Goal: Task Accomplishment & Management: Use online tool/utility

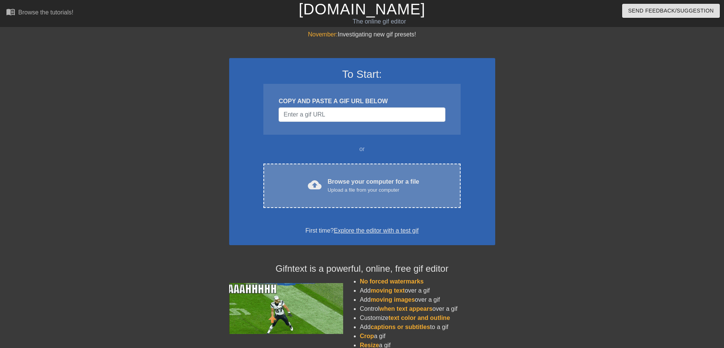
click at [436, 175] on div "cloud_upload Browse your computer for a file Upload a file from your computer C…" at bounding box center [361, 186] width 197 height 44
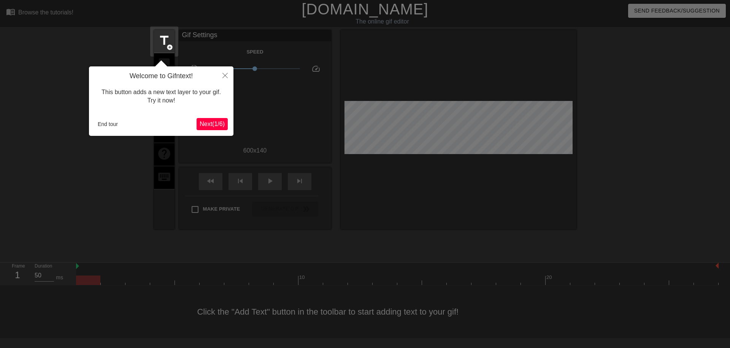
click at [222, 125] on span "Next ( 1 / 6 )" at bounding box center [211, 124] width 25 height 6
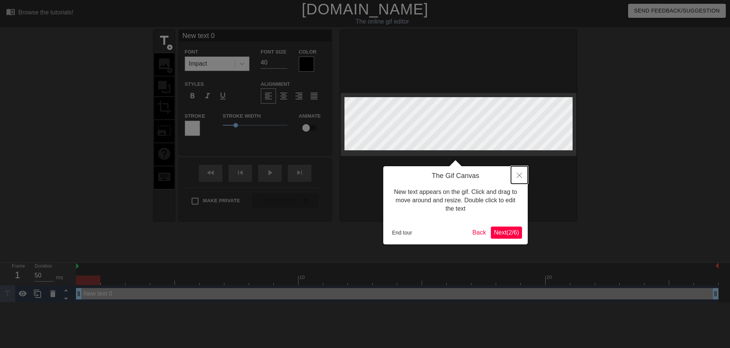
click at [524, 175] on button "Close" at bounding box center [519, 174] width 17 height 17
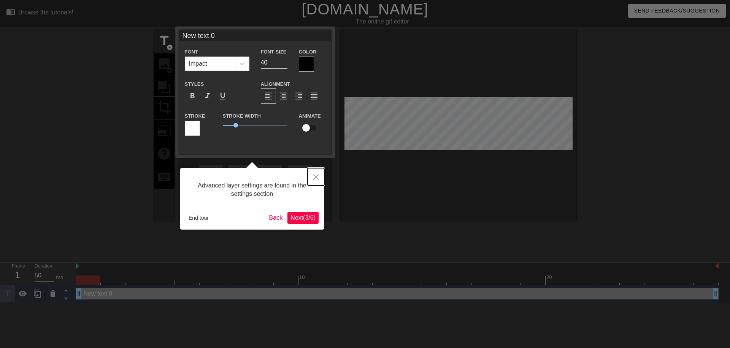
click at [311, 175] on button "Close" at bounding box center [315, 176] width 17 height 17
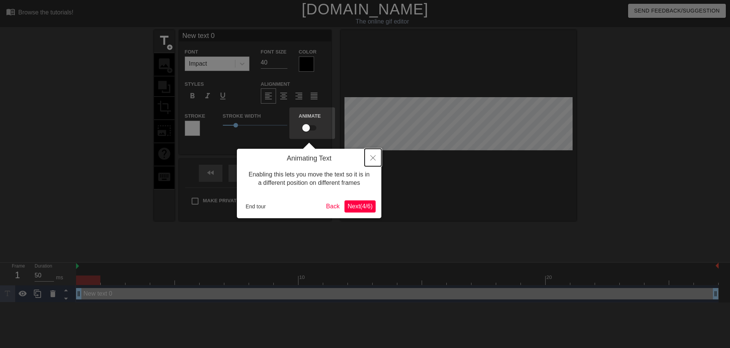
click at [370, 161] on button "Close" at bounding box center [372, 157] width 17 height 17
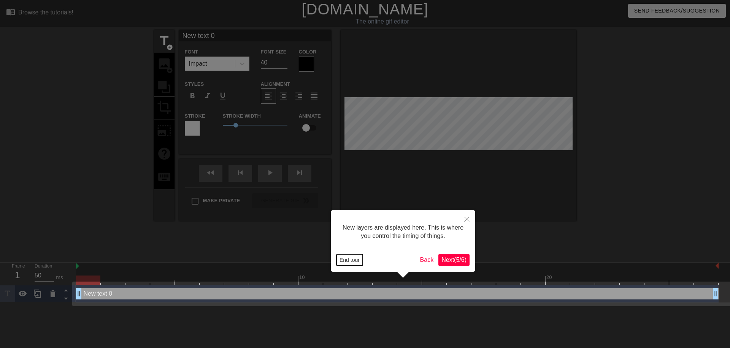
click at [360, 259] on button "End tour" at bounding box center [349, 260] width 26 height 11
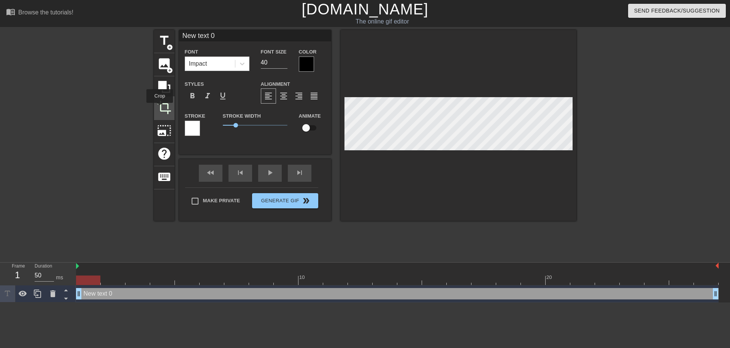
click at [160, 108] on span "crop" at bounding box center [164, 107] width 14 height 14
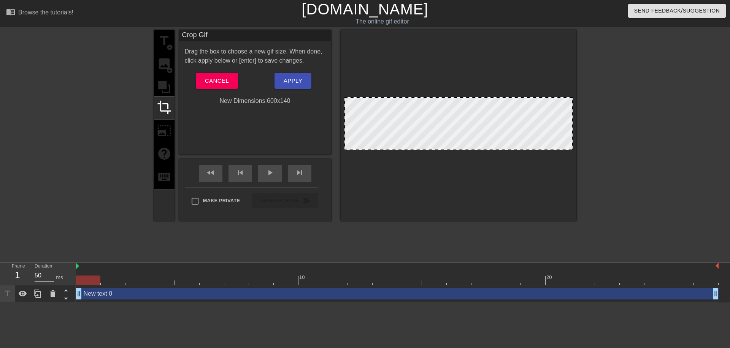
drag, startPoint x: 366, startPoint y: 113, endPoint x: 404, endPoint y: 123, distance: 38.9
click at [318, 116] on div "title add_circle image add_circle crop photo_size_select_large help keyboard Cr…" at bounding box center [365, 125] width 422 height 191
drag, startPoint x: 447, startPoint y: 126, endPoint x: 371, endPoint y: 121, distance: 75.8
click at [375, 121] on div at bounding box center [458, 123] width 228 height 53
click at [291, 84] on span "Apply" at bounding box center [292, 81] width 19 height 10
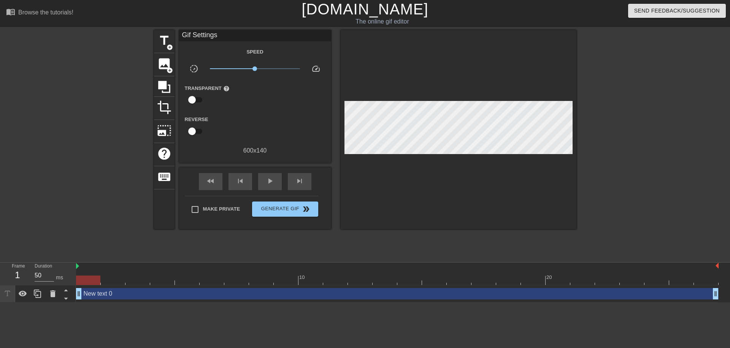
click at [340, 127] on div at bounding box center [458, 129] width 236 height 199
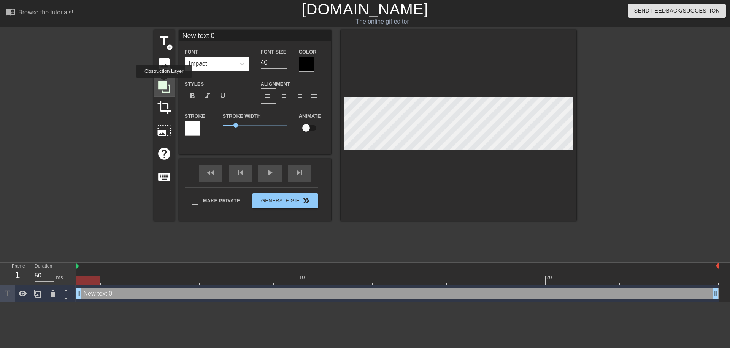
click at [164, 84] on icon at bounding box center [164, 87] width 12 height 12
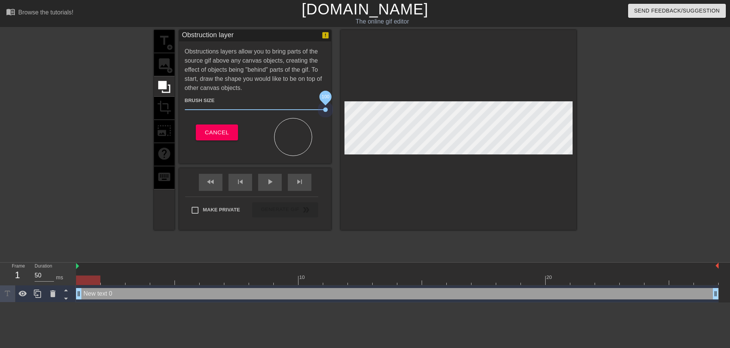
click at [365, 113] on div "title add_circle image add_circle crop photo_size_select_large help keyboard Ob…" at bounding box center [365, 130] width 422 height 200
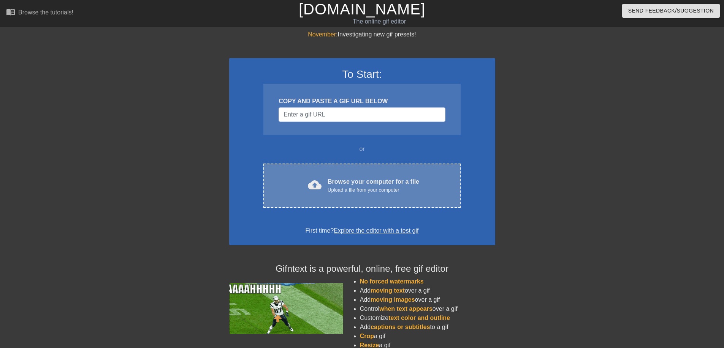
click at [361, 174] on div "cloud_upload Browse your computer for a file Upload a file from your computer C…" at bounding box center [361, 186] width 197 height 44
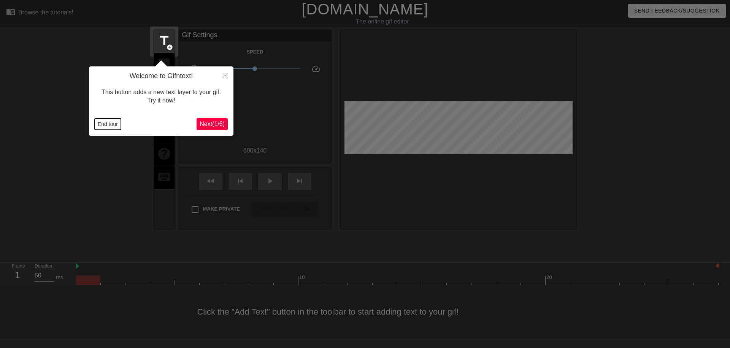
click at [113, 123] on button "End tour" at bounding box center [108, 124] width 26 height 11
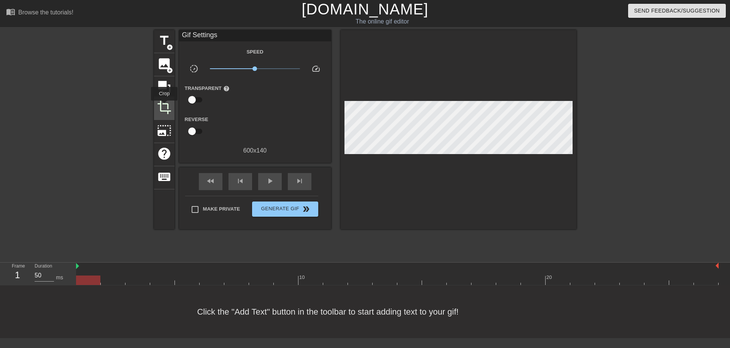
click at [164, 106] on span "crop" at bounding box center [164, 107] width 14 height 14
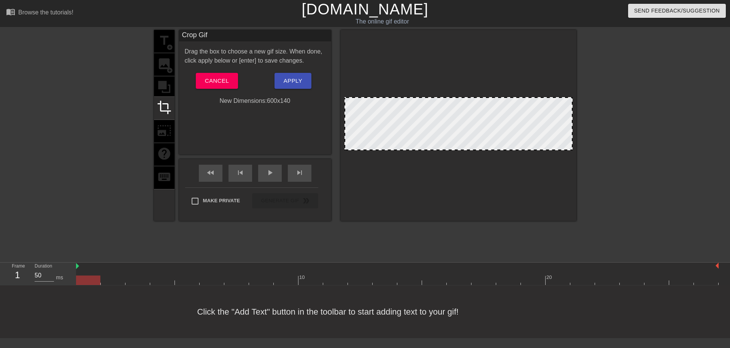
click at [274, 102] on div "New Dimensions: 600 x 140" at bounding box center [255, 101] width 152 height 9
click at [202, 200] on input "Make Private" at bounding box center [195, 201] width 16 height 16
drag, startPoint x: 198, startPoint y: 202, endPoint x: 205, endPoint y: 201, distance: 6.6
click at [198, 201] on input "Make Private" at bounding box center [195, 201] width 16 height 16
checkbox input "false"
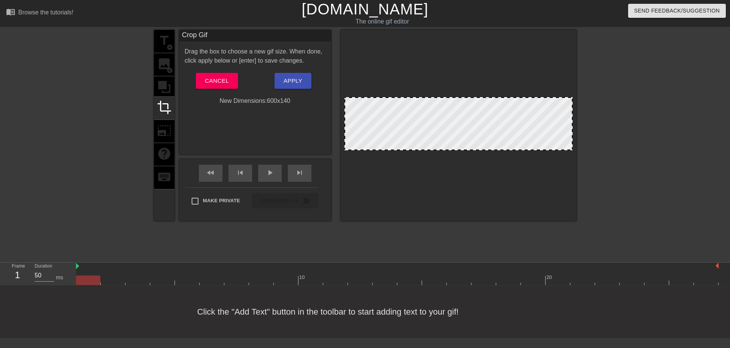
click at [293, 207] on div "Make Private Generate Gif double_arrow" at bounding box center [251, 203] width 133 height 30
click at [296, 203] on div "Make Private Generate Gif double_arrow" at bounding box center [251, 203] width 133 height 30
drag, startPoint x: 345, startPoint y: 98, endPoint x: 288, endPoint y: 73, distance: 62.3
click at [288, 73] on div "title add_circle image add_circle crop photo_size_select_large help keyboard Cr…" at bounding box center [365, 125] width 422 height 191
click at [228, 86] on span "Cancel" at bounding box center [217, 81] width 24 height 10
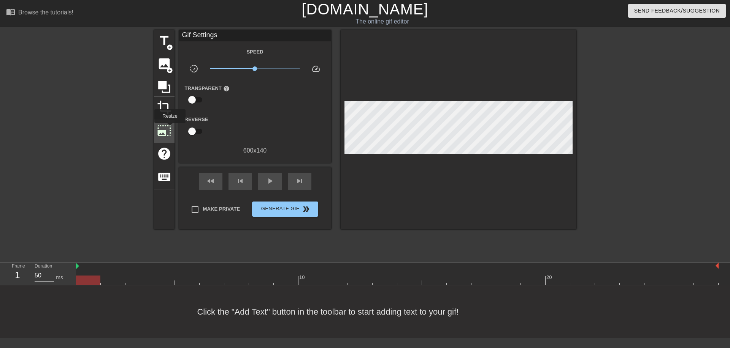
click at [169, 128] on span "photo_size_select_large" at bounding box center [164, 130] width 14 height 14
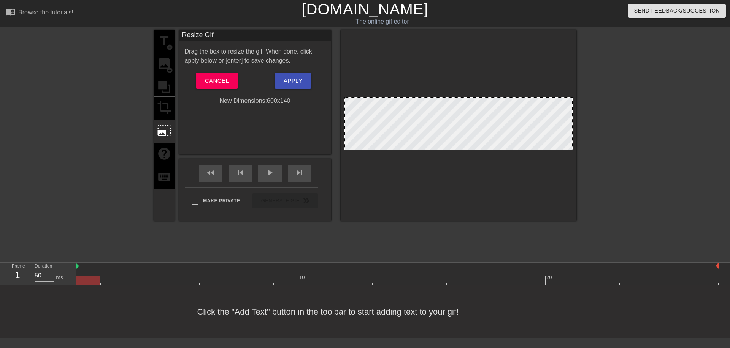
drag, startPoint x: 345, startPoint y: 97, endPoint x: 329, endPoint y: 81, distance: 21.8
click at [329, 81] on div "title add_circle image add_circle crop photo_size_select_large help keyboard Re…" at bounding box center [365, 125] width 422 height 191
click at [269, 101] on div "New Dimensions: 600 x 140" at bounding box center [255, 101] width 152 height 9
drag, startPoint x: 521, startPoint y: 139, endPoint x: 548, endPoint y: 133, distance: 28.6
click at [526, 123] on div at bounding box center [458, 123] width 228 height 53
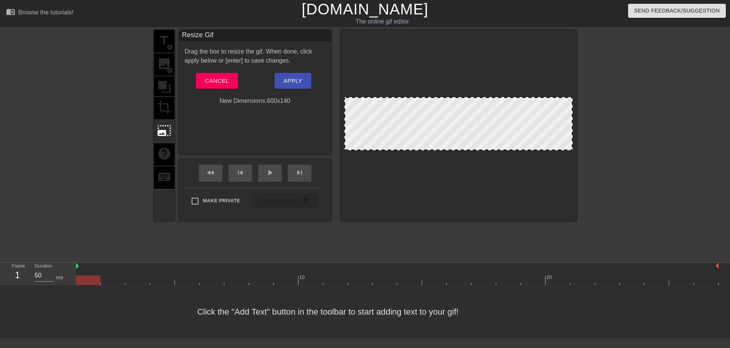
drag, startPoint x: 548, startPoint y: 133, endPoint x: 631, endPoint y: 161, distance: 87.1
click at [480, 188] on div at bounding box center [458, 125] width 236 height 191
drag, startPoint x: 344, startPoint y: 97, endPoint x: 393, endPoint y: 130, distance: 59.2
click at [393, 130] on div at bounding box center [458, 125] width 236 height 191
click at [220, 82] on span "Cancel" at bounding box center [217, 81] width 24 height 10
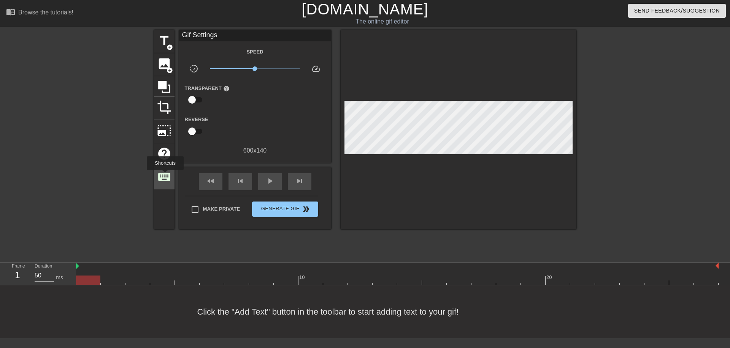
click at [165, 176] on span "keyboard" at bounding box center [164, 177] width 14 height 14
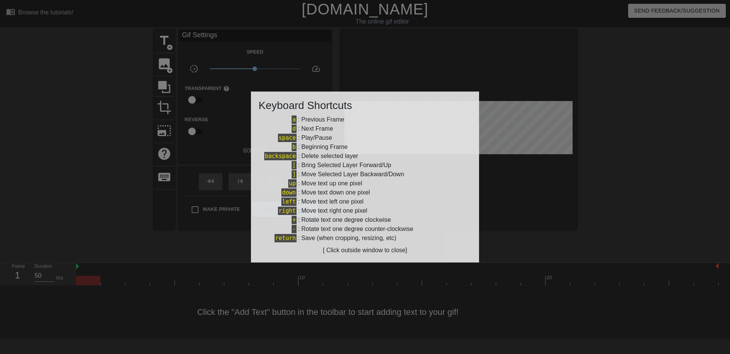
click at [166, 176] on div at bounding box center [365, 177] width 730 height 354
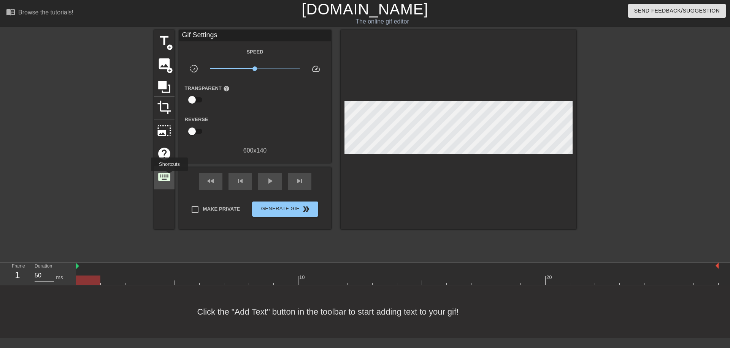
click at [169, 177] on span "keyboard" at bounding box center [164, 177] width 14 height 14
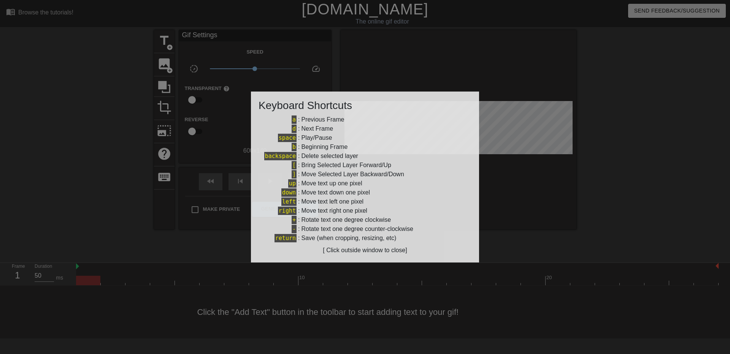
click at [168, 176] on div at bounding box center [365, 177] width 730 height 354
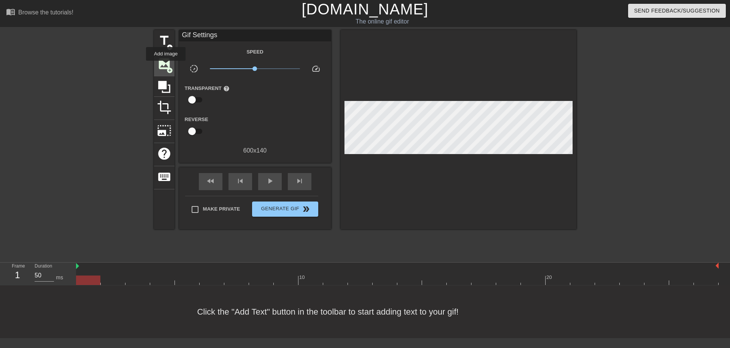
click at [166, 66] on span "image" at bounding box center [164, 64] width 14 height 14
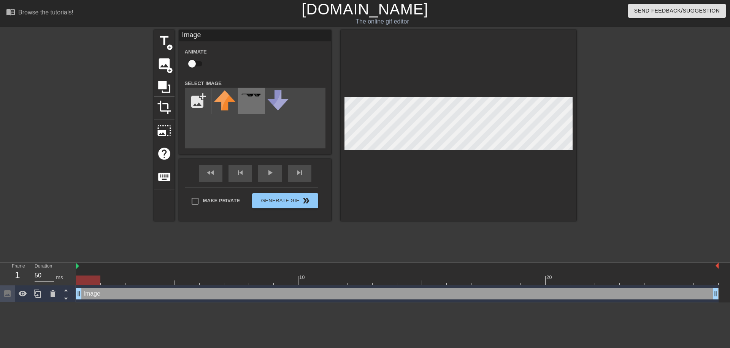
click at [250, 91] on div at bounding box center [251, 101] width 27 height 27
click at [573, 145] on div at bounding box center [458, 125] width 236 height 191
drag, startPoint x: 199, startPoint y: 100, endPoint x: 207, endPoint y: 117, distance: 19.6
click at [208, 136] on div "add_photo_alternate" at bounding box center [255, 118] width 141 height 61
click at [192, 65] on input "checkbox" at bounding box center [191, 64] width 43 height 14
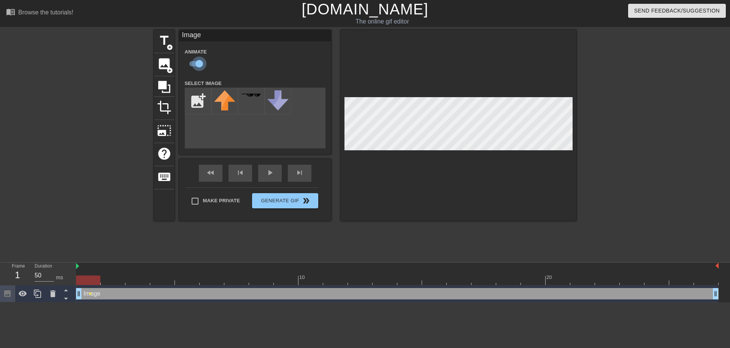
click at [196, 64] on input "checkbox" at bounding box center [198, 64] width 43 height 14
checkbox input "false"
click at [165, 82] on icon at bounding box center [164, 87] width 12 height 12
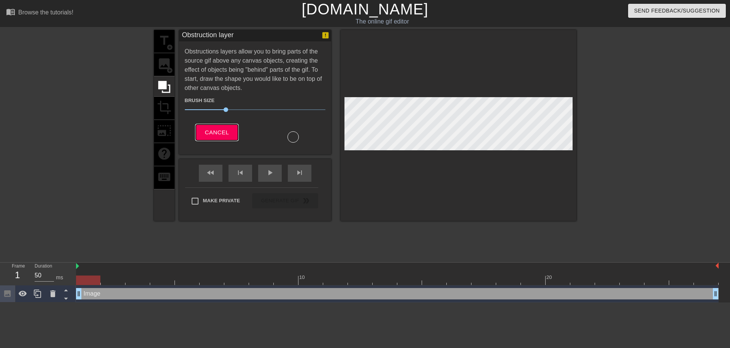
click at [221, 130] on span "Cancel" at bounding box center [217, 133] width 24 height 10
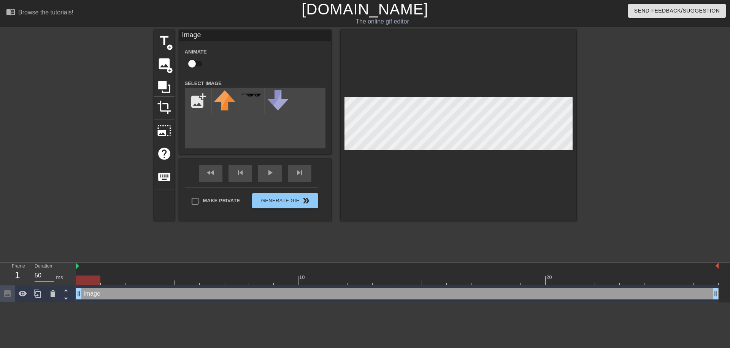
click at [415, 170] on div at bounding box center [458, 125] width 236 height 191
click at [586, 143] on div "title add_circle image add_circle crop photo_size_select_large help keyboard Im…" at bounding box center [365, 144] width 730 height 228
click at [253, 101] on div at bounding box center [251, 101] width 27 height 27
click at [252, 100] on div at bounding box center [251, 101] width 27 height 27
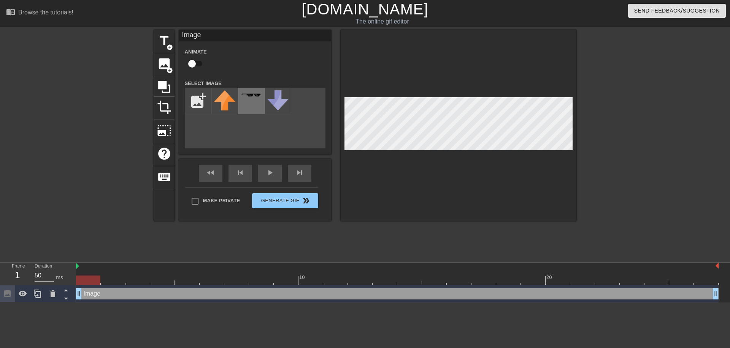
click at [252, 100] on div at bounding box center [251, 101] width 27 height 27
click at [290, 202] on button "Generate Gif double_arrow" at bounding box center [285, 200] width 66 height 15
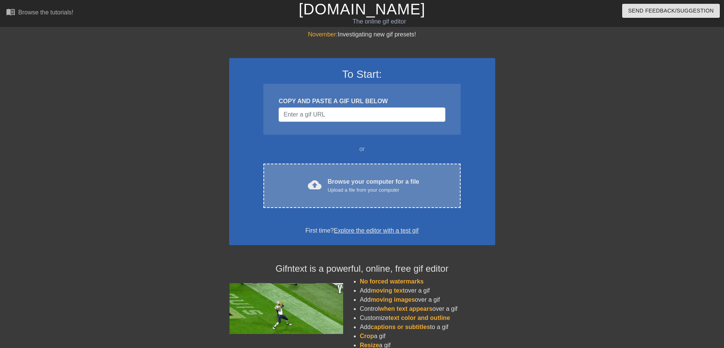
click at [358, 187] on div "Upload a file from your computer" at bounding box center [374, 191] width 92 height 8
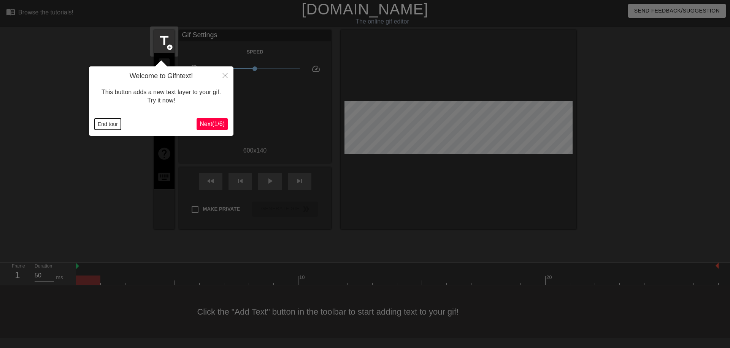
click at [113, 125] on button "End tour" at bounding box center [108, 124] width 26 height 11
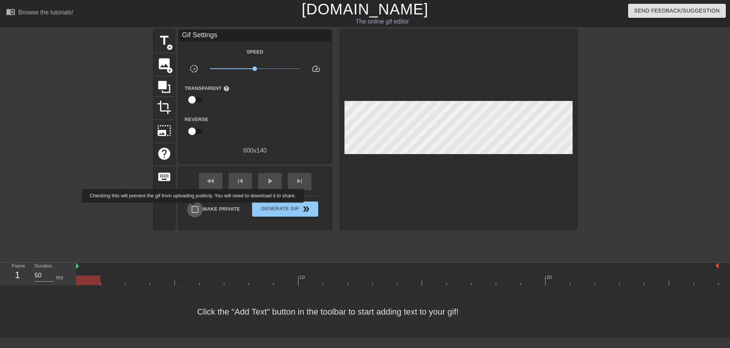
click at [194, 208] on input "Make Private" at bounding box center [195, 210] width 16 height 16
checkbox input "true"
click at [268, 184] on span "play_arrow" at bounding box center [269, 181] width 9 height 9
click at [268, 184] on span "pause" at bounding box center [269, 181] width 9 height 9
type input "50"
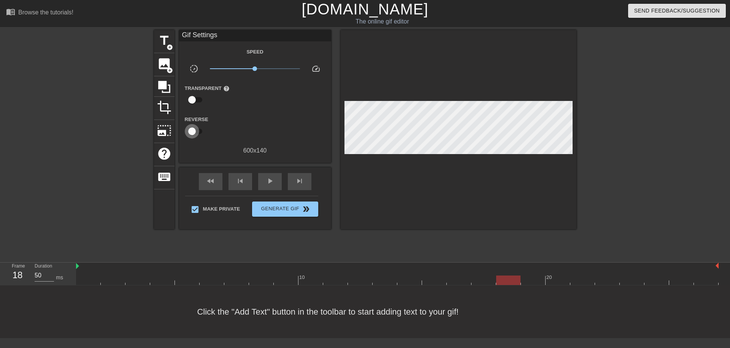
click at [192, 129] on input "checkbox" at bounding box center [191, 131] width 43 height 14
checkbox input "true"
click at [263, 182] on div "play_arrow" at bounding box center [270, 181] width 24 height 17
type input "100"
click at [197, 131] on input "checkbox" at bounding box center [198, 131] width 43 height 14
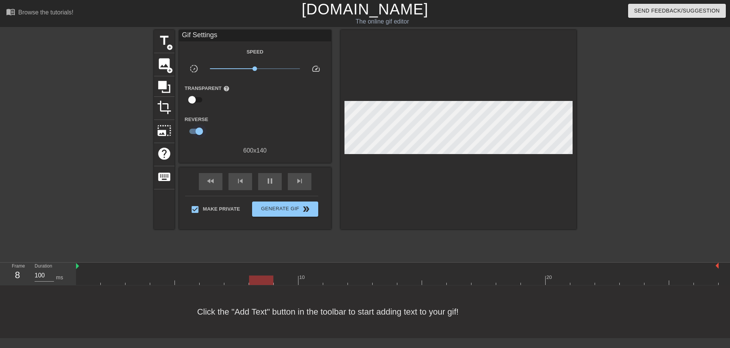
checkbox input "false"
type input "50"
click at [197, 131] on input "checkbox" at bounding box center [191, 131] width 43 height 14
checkbox input "true"
type input "100"
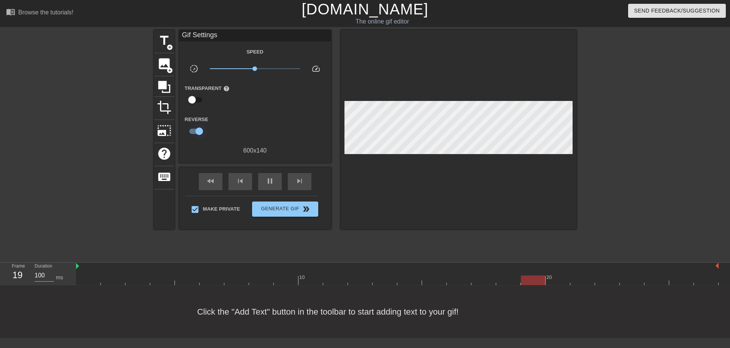
click at [197, 131] on input "checkbox" at bounding box center [198, 131] width 43 height 14
checkbox input "false"
type input "50"
click at [197, 131] on input "checkbox" at bounding box center [191, 131] width 43 height 14
checkbox input "true"
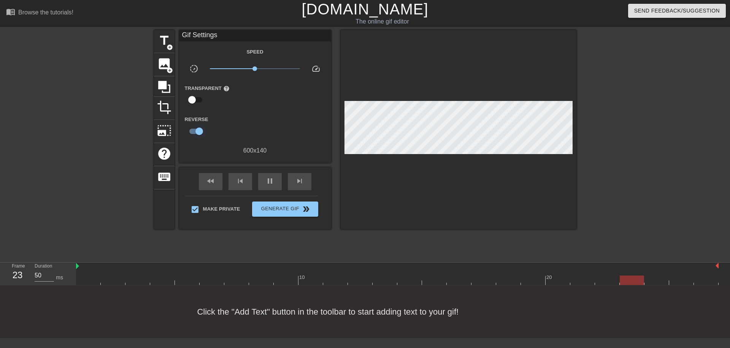
type input "100"
click at [197, 131] on input "checkbox" at bounding box center [198, 131] width 43 height 14
checkbox input "false"
type input "50"
click at [195, 99] on input "checkbox" at bounding box center [191, 100] width 43 height 14
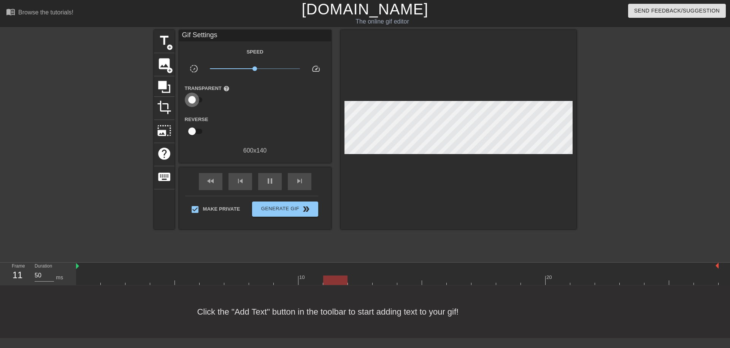
checkbox input "true"
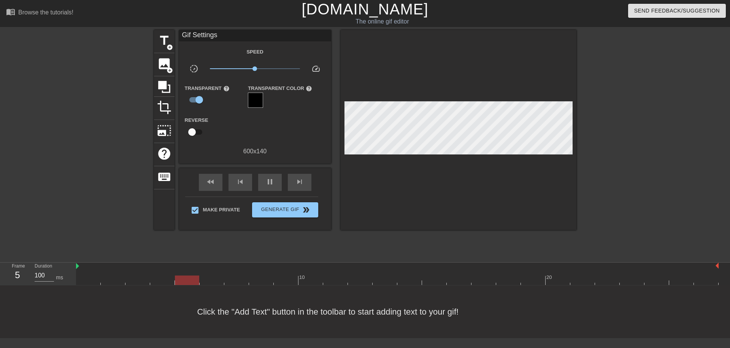
click at [255, 99] on div at bounding box center [255, 100] width 15 height 15
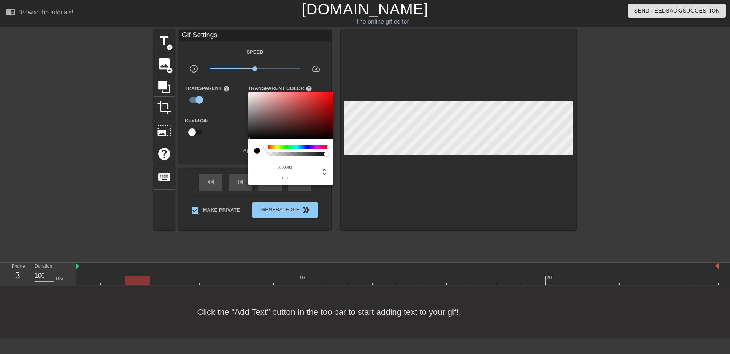
click at [256, 150] on div at bounding box center [257, 151] width 6 height 6
type input "100"
type input "#987F7F"
type input "50"
type input "#9A6262"
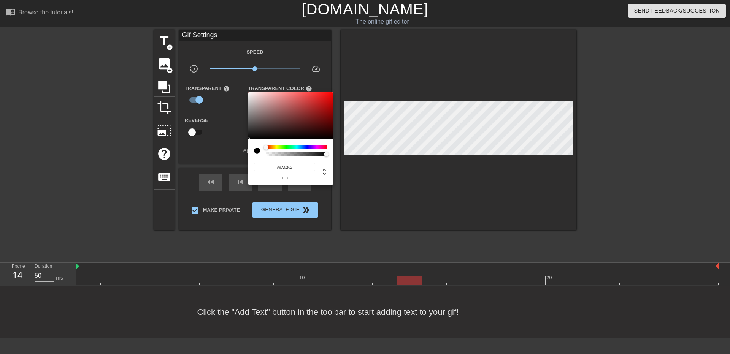
type input "100"
type input "#963737"
type input "50"
type input "#942E2E"
type input "100"
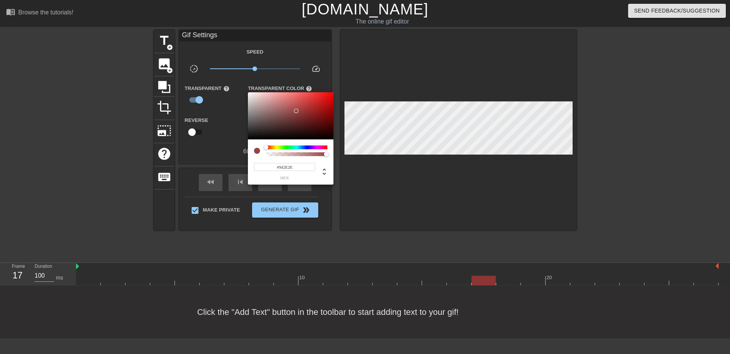
type input "#922C2C"
type input "50"
type input "#833333"
type input "100"
type input "#4A3F3F"
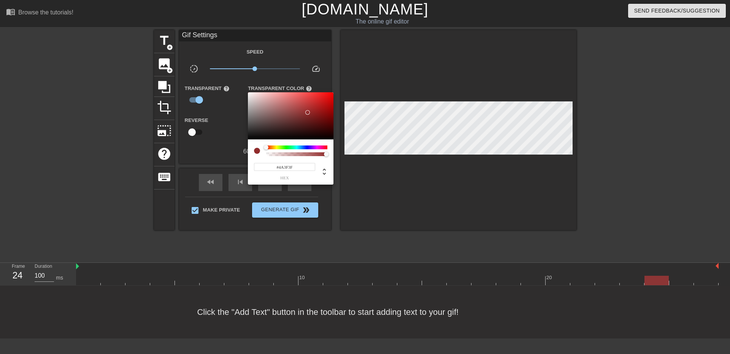
type input "50"
type input "#393939"
type input "100"
type input "#252525"
type input "50"
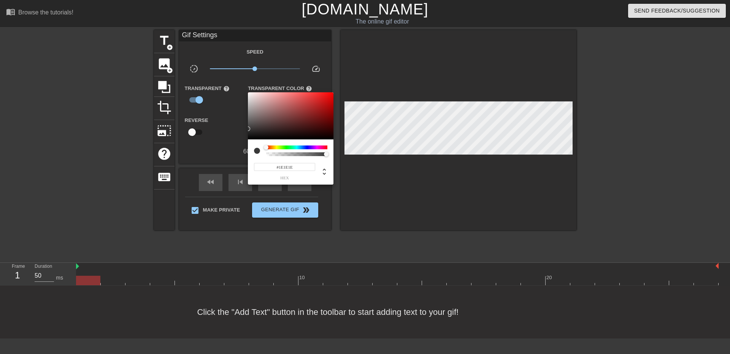
type input "#161616"
type input "100"
type input "#0E0E0E"
type input "50"
type input "#080808"
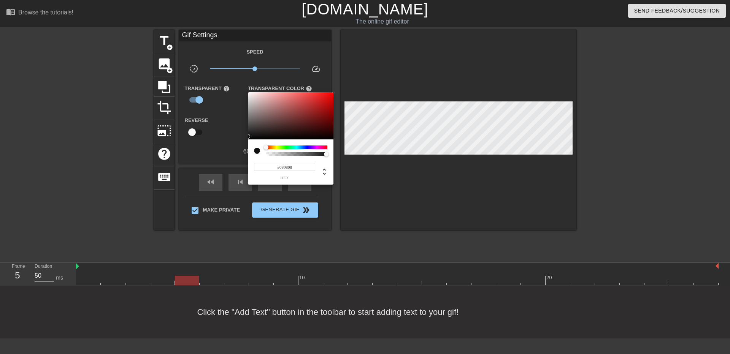
type input "100"
type input "#060606"
type input "50"
type input "#040404"
drag, startPoint x: 279, startPoint y: 111, endPoint x: 218, endPoint y: 144, distance: 68.9
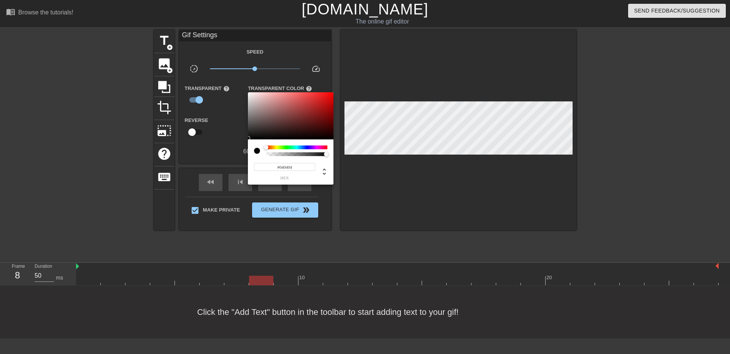
click at [221, 139] on div "#040404 hex" at bounding box center [365, 177] width 730 height 354
drag, startPoint x: 253, startPoint y: 149, endPoint x: 260, endPoint y: 141, distance: 10.2
click at [254, 149] on div "#040404 hex" at bounding box center [290, 161] width 85 height 45
click at [222, 118] on div at bounding box center [365, 177] width 730 height 354
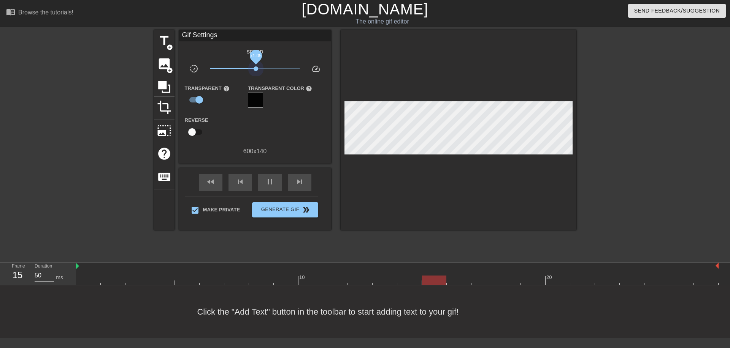
drag, startPoint x: 256, startPoint y: 67, endPoint x: 256, endPoint y: 78, distance: 10.3
click at [256, 78] on div "Speed slow_motion_video x1.05 speed Transparent help Transparent Color help Rev…" at bounding box center [255, 101] width 141 height 109
click at [255, 70] on span "x0.989" at bounding box center [254, 68] width 5 height 5
click at [197, 68] on span "slow_motion_video" at bounding box center [193, 68] width 9 height 9
click at [165, 67] on span "image" at bounding box center [164, 64] width 14 height 14
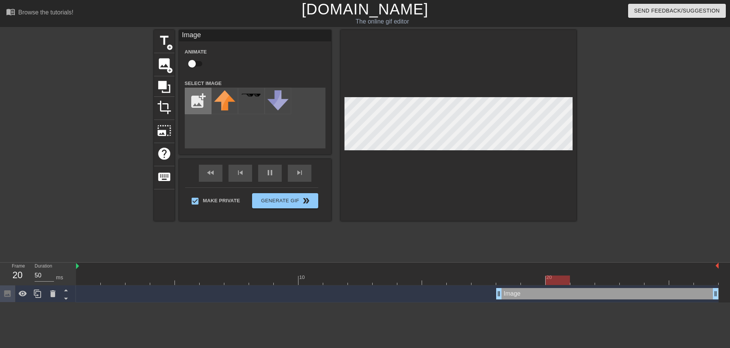
click at [206, 103] on input "file" at bounding box center [198, 101] width 26 height 26
type input "50"
type input "C:\fakepath\dave_the_diver_bancho_1_V1.gif"
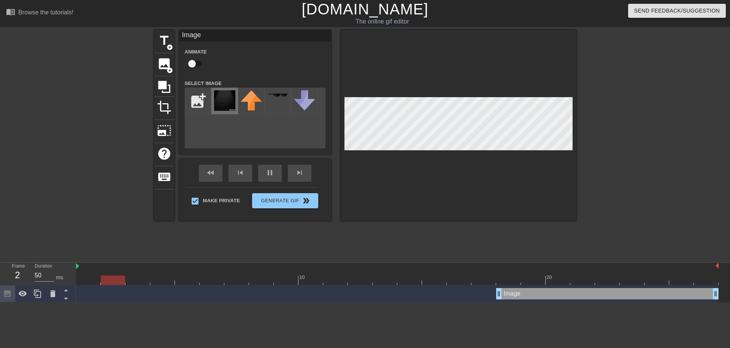
click at [226, 101] on img at bounding box center [224, 100] width 21 height 21
drag, startPoint x: 228, startPoint y: 99, endPoint x: 545, endPoint y: 154, distance: 322.0
click at [545, 154] on div at bounding box center [458, 125] width 236 height 191
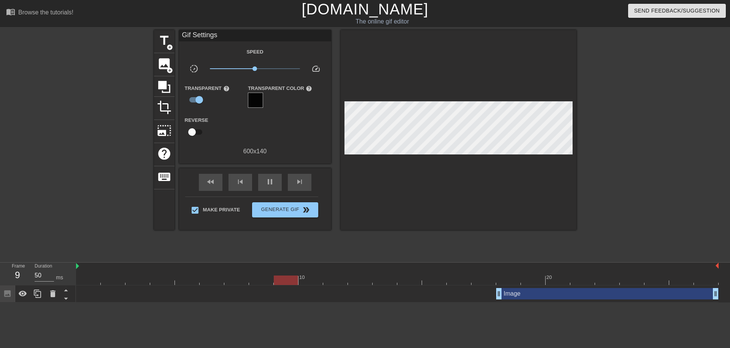
click at [627, 190] on div "title add_circle image add_circle crop photo_size_select_large help keyboard Gi…" at bounding box center [365, 144] width 730 height 228
click at [484, 100] on div at bounding box center [458, 130] width 236 height 200
type input "100"
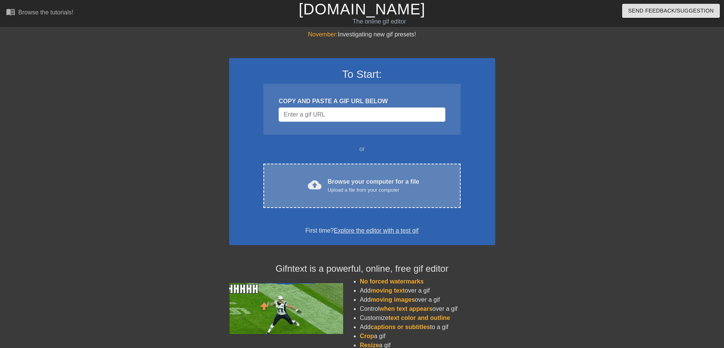
click at [348, 172] on div "cloud_upload Browse your computer for a file Upload a file from your computer C…" at bounding box center [361, 186] width 197 height 44
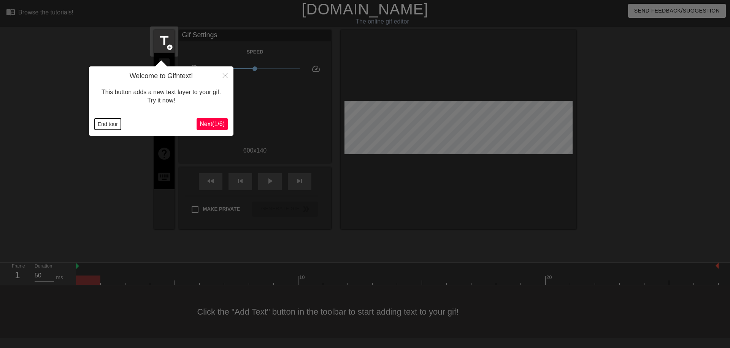
click at [101, 121] on button "End tour" at bounding box center [108, 124] width 26 height 11
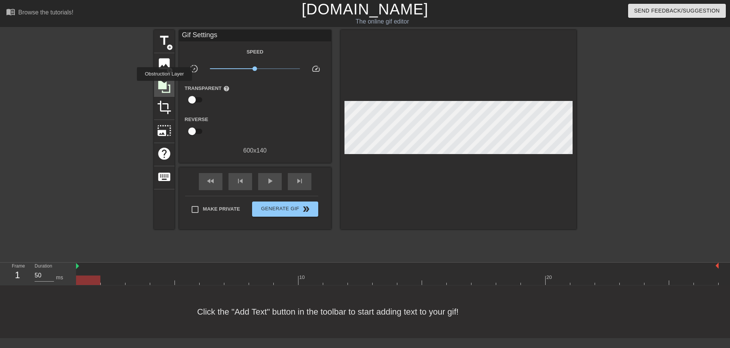
click at [164, 86] on icon at bounding box center [164, 87] width 12 height 12
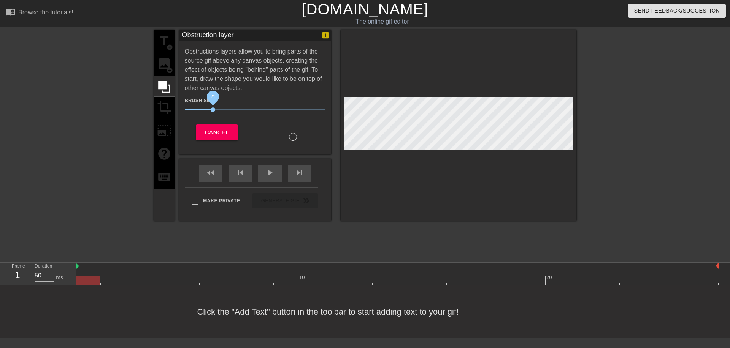
drag, startPoint x: 226, startPoint y: 107, endPoint x: 213, endPoint y: 107, distance: 13.3
click at [213, 107] on span "21" at bounding box center [255, 109] width 141 height 9
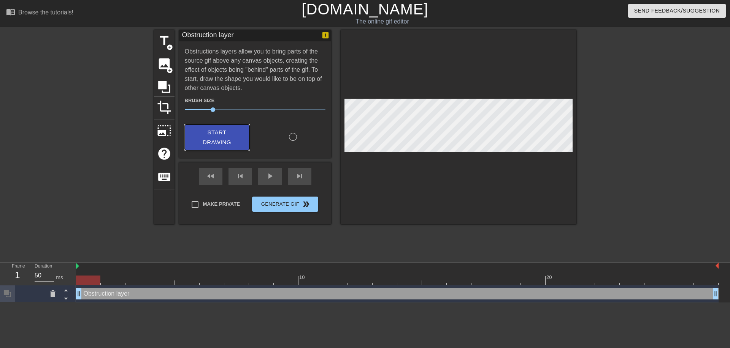
click at [227, 132] on span "Start Drawing" at bounding box center [217, 138] width 46 height 20
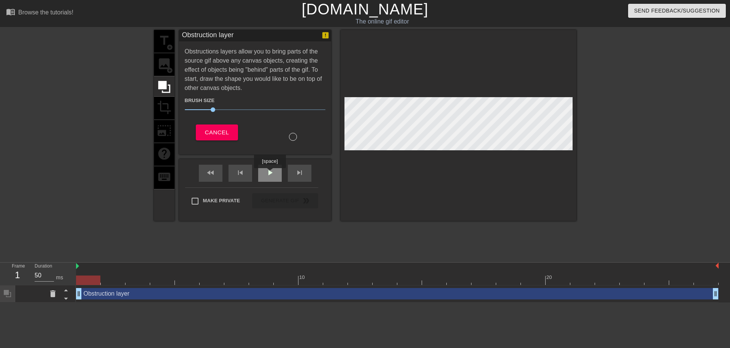
click at [269, 174] on span "play_arrow" at bounding box center [269, 172] width 9 height 9
type input "100"
click at [269, 173] on span "pause" at bounding box center [269, 172] width 9 height 9
click at [576, 140] on div "title add_circle image add_circle crop photo_size_select_large help keyboard Ob…" at bounding box center [365, 144] width 730 height 228
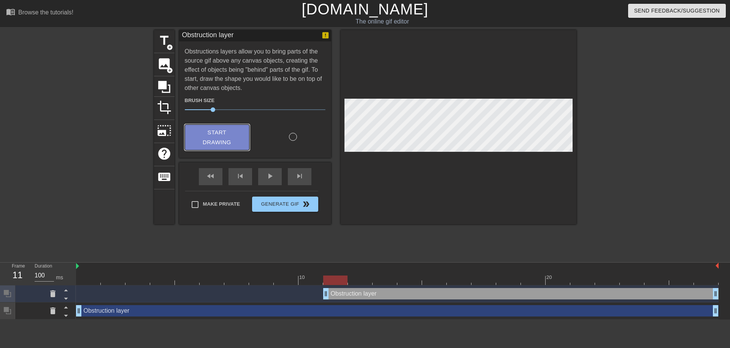
click at [220, 144] on span "Start Drawing" at bounding box center [217, 138] width 46 height 20
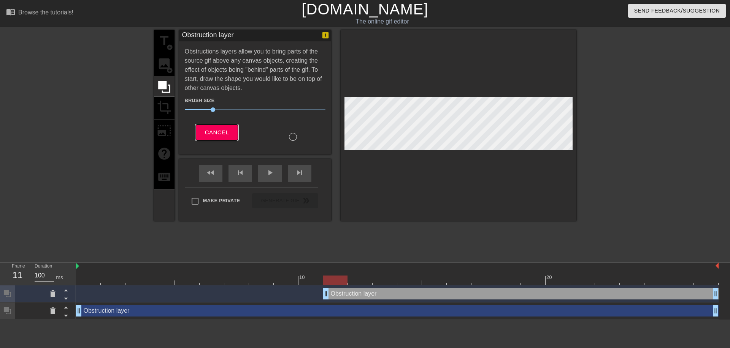
click at [216, 133] on span "Cancel" at bounding box center [217, 133] width 24 height 10
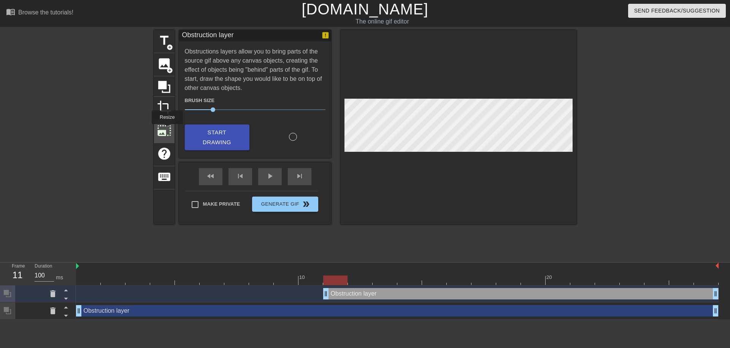
click at [166, 130] on span "photo_size_select_large" at bounding box center [164, 130] width 14 height 14
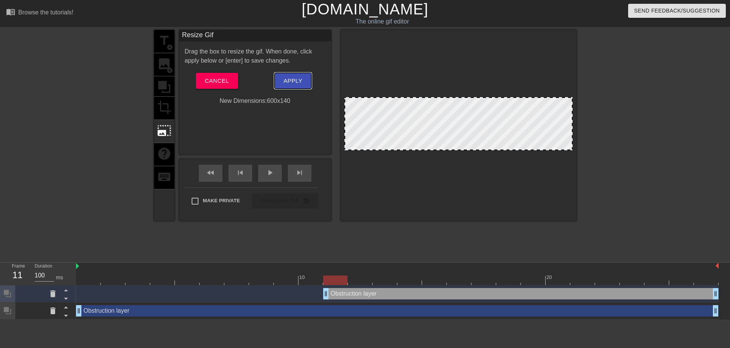
click at [296, 81] on span "Apply" at bounding box center [292, 81] width 19 height 10
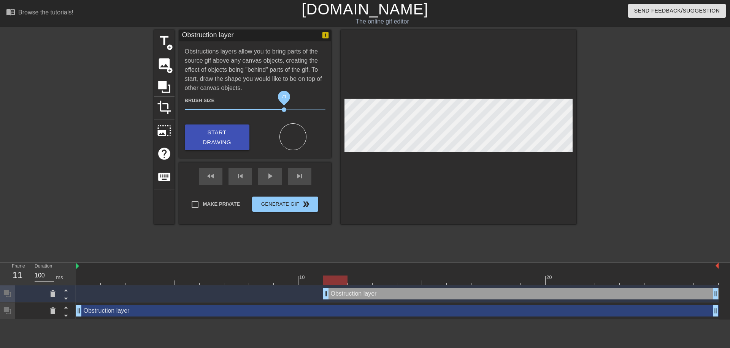
drag, startPoint x: 284, startPoint y: 110, endPoint x: 317, endPoint y: 111, distance: 32.7
click at [286, 111] on span "71" at bounding box center [284, 110] width 5 height 5
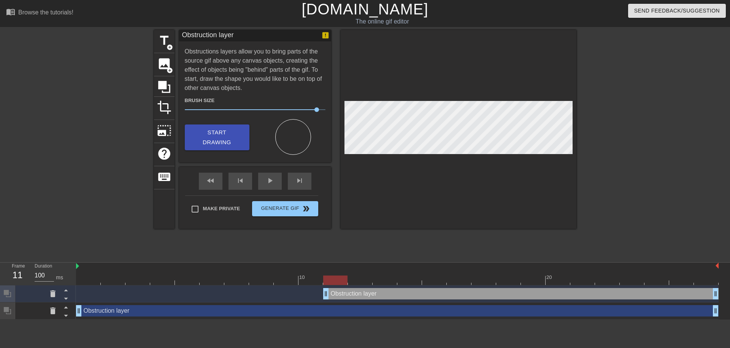
drag, startPoint x: 290, startPoint y: 136, endPoint x: 281, endPoint y: 134, distance: 9.2
click at [290, 135] on div at bounding box center [293, 137] width 36 height 36
click at [236, 139] on span "Start Drawing" at bounding box center [217, 138] width 46 height 20
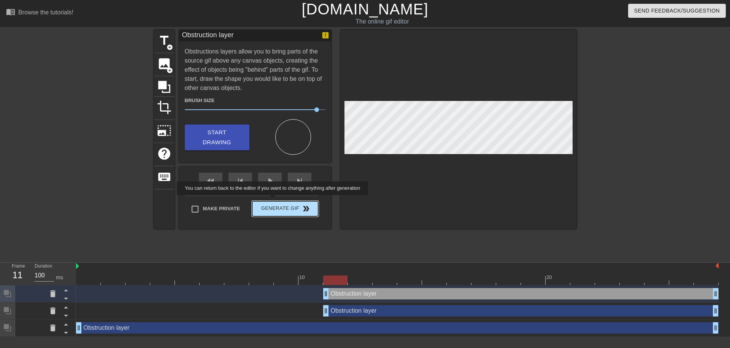
click at [275, 203] on button "Generate Gif double_arrow" at bounding box center [285, 208] width 66 height 15
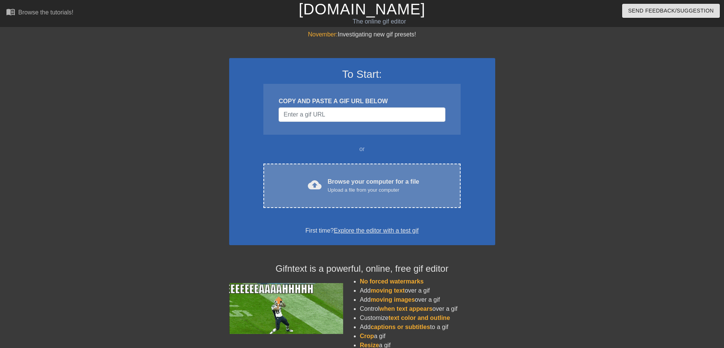
click at [347, 178] on div "Browse your computer for a file Upload a file from your computer" at bounding box center [374, 185] width 92 height 17
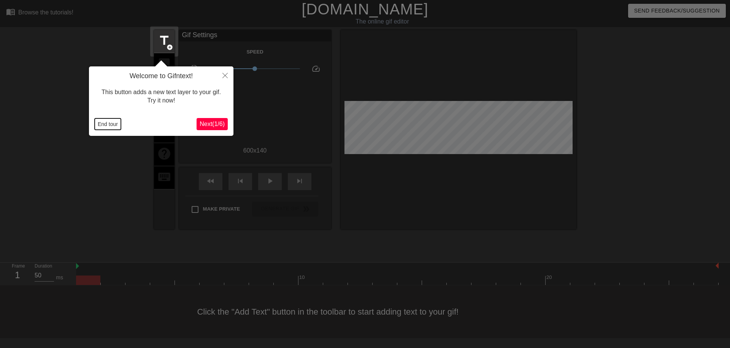
click at [108, 123] on button "End tour" at bounding box center [108, 124] width 26 height 11
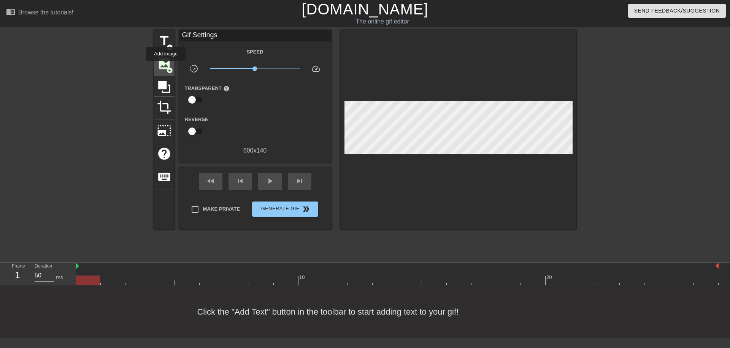
click at [166, 66] on span "image" at bounding box center [164, 64] width 14 height 14
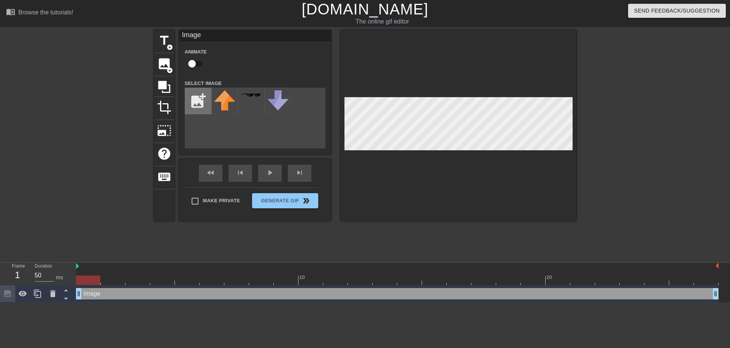
click at [198, 97] on input "file" at bounding box center [198, 101] width 26 height 26
click at [252, 96] on img at bounding box center [251, 95] width 21 height 4
click at [573, 138] on div at bounding box center [458, 125] width 236 height 191
click at [581, 139] on div "title add_circle image add_circle crop photo_size_select_large help keyboard Im…" at bounding box center [365, 144] width 730 height 228
click at [542, 303] on html "menu_book Browse the tutorials! Gifntext.com The online gif editor Send Feedbac…" at bounding box center [365, 151] width 730 height 303
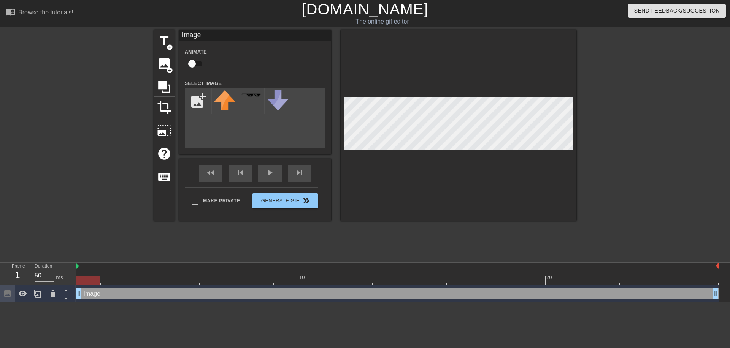
click at [607, 139] on div "title add_circle image add_circle crop photo_size_select_large help keyboard Im…" at bounding box center [365, 144] width 730 height 228
click at [452, 201] on div at bounding box center [458, 125] width 236 height 191
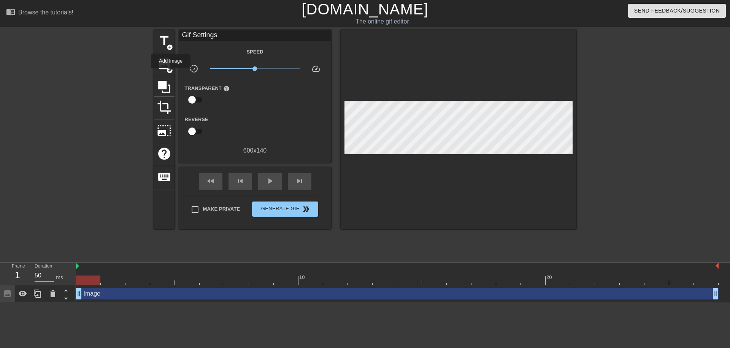
click at [176, 66] on div "title add_circle image add_circle crop photo_size_select_large help keyboard Gi…" at bounding box center [365, 129] width 422 height 199
drag, startPoint x: 165, startPoint y: 65, endPoint x: 177, endPoint y: 68, distance: 11.9
click at [166, 65] on span "image" at bounding box center [164, 64] width 14 height 14
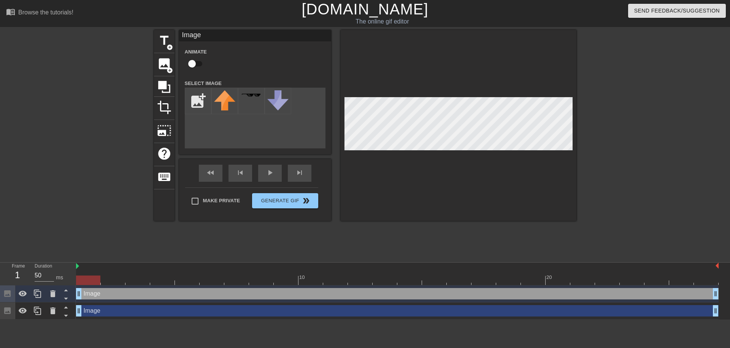
click at [484, 130] on div "title add_circle image add_circle crop photo_size_select_large help keyboard Im…" at bounding box center [365, 125] width 422 height 191
click at [259, 100] on div at bounding box center [251, 101] width 27 height 27
click at [557, 76] on div at bounding box center [458, 125] width 236 height 191
click at [531, 78] on div at bounding box center [458, 125] width 236 height 191
click at [513, 160] on div at bounding box center [458, 125] width 236 height 191
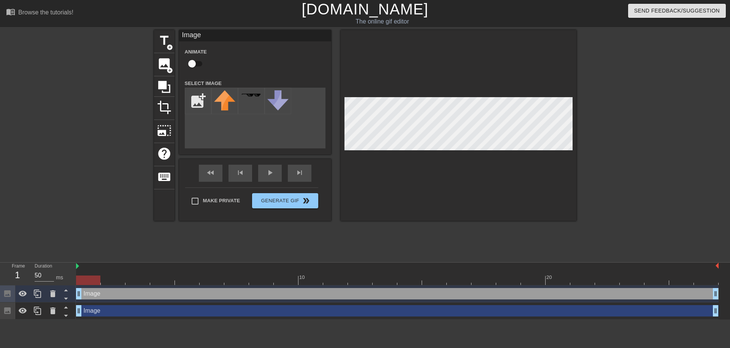
click at [511, 154] on div at bounding box center [458, 125] width 236 height 191
click at [511, 228] on div "title add_circle image add_circle crop photo_size_select_large help keyboard Im…" at bounding box center [365, 144] width 422 height 228
click at [571, 75] on div at bounding box center [458, 125] width 236 height 191
click at [486, 162] on div at bounding box center [458, 125] width 236 height 191
click at [580, 115] on div "title add_circle image add_circle crop photo_size_select_large help keyboard Im…" at bounding box center [365, 144] width 730 height 228
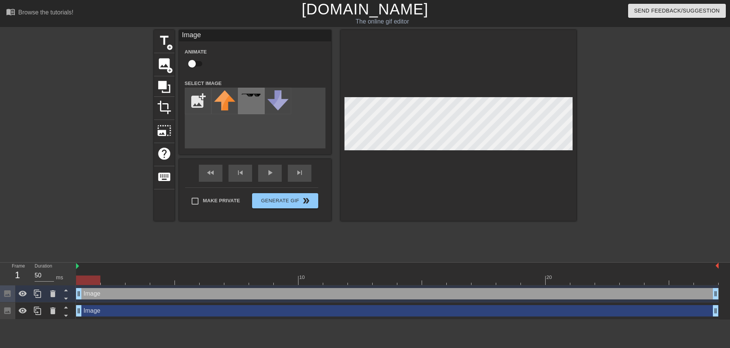
click at [255, 97] on img at bounding box center [251, 95] width 21 height 4
click at [251, 104] on div at bounding box center [251, 101] width 27 height 27
click at [279, 203] on button "Generate Gif double_arrow" at bounding box center [285, 200] width 66 height 15
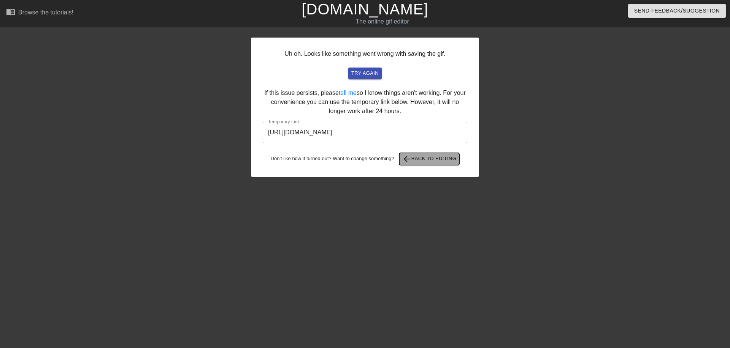
click at [436, 158] on span "arrow_back Back to Editing" at bounding box center [429, 159] width 54 height 9
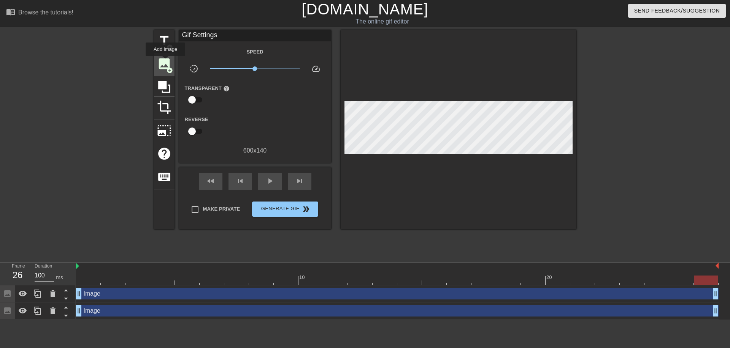
click at [165, 62] on span "image" at bounding box center [164, 64] width 14 height 14
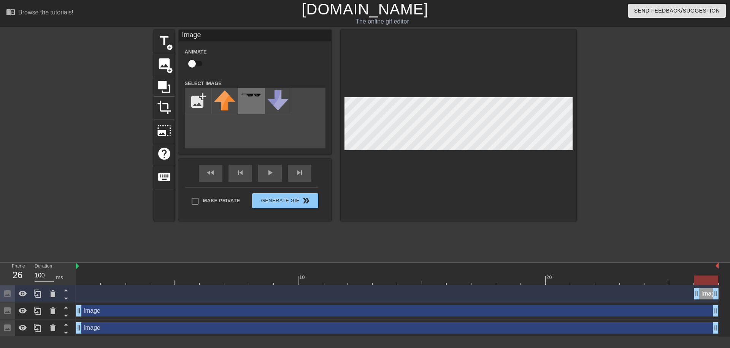
click at [247, 96] on img at bounding box center [251, 95] width 21 height 4
click at [456, 174] on div at bounding box center [458, 125] width 236 height 191
click at [723, 139] on div "title add_circle image add_circle crop photo_size_select_large help keyboard Im…" at bounding box center [365, 144] width 730 height 228
click at [316, 136] on div "title add_circle image add_circle crop photo_size_select_large help keyboard Im…" at bounding box center [365, 125] width 422 height 191
click at [545, 218] on div at bounding box center [458, 125] width 236 height 191
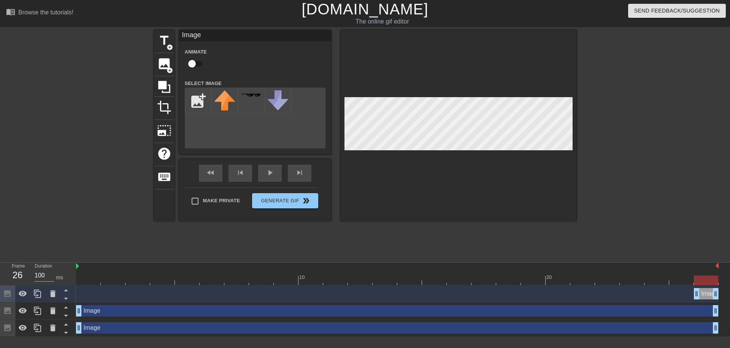
click at [282, 120] on div "title add_circle image add_circle crop photo_size_select_large help keyboard Im…" at bounding box center [365, 125] width 422 height 191
click at [624, 107] on div "title add_circle image add_circle crop photo_size_select_large help keyboard Im…" at bounding box center [365, 144] width 730 height 228
click at [164, 82] on icon at bounding box center [164, 87] width 12 height 12
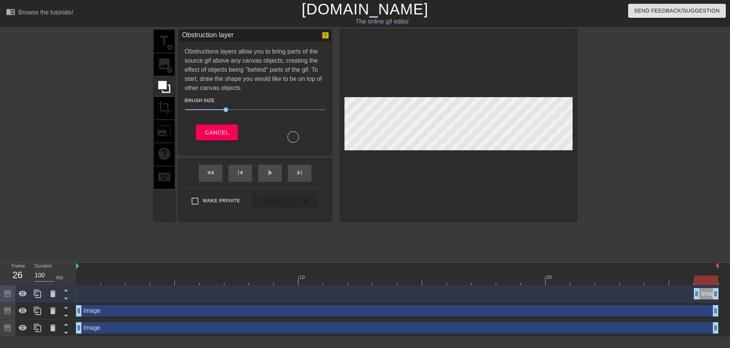
click at [165, 65] on div "title add_circle image add_circle crop photo_size_select_large help keyboard" at bounding box center [164, 125] width 21 height 191
click at [207, 131] on span "Cancel" at bounding box center [217, 133] width 24 height 10
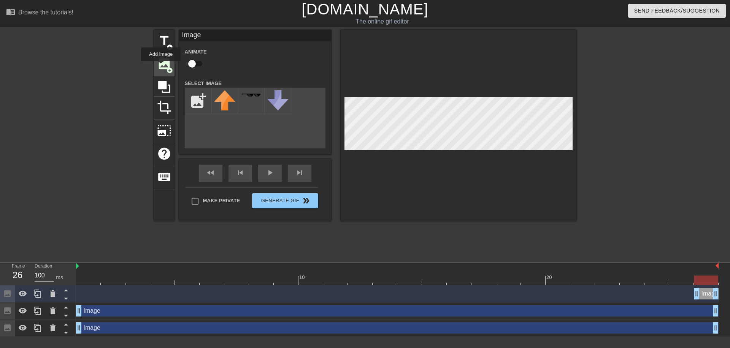
click at [161, 66] on span "image" at bounding box center [164, 64] width 14 height 14
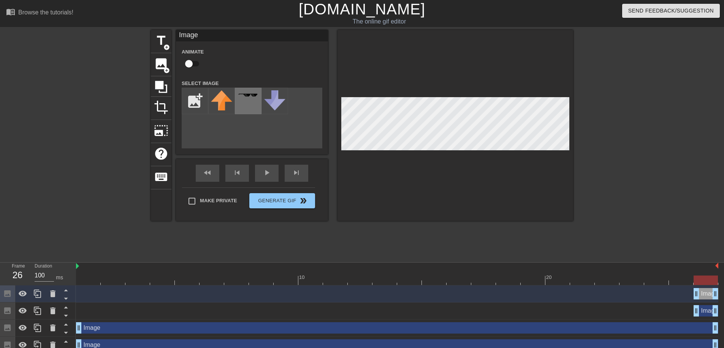
click at [239, 100] on div at bounding box center [248, 101] width 27 height 27
click at [592, 144] on div "title add_circle image add_circle crop photo_size_select_large help keyboard Im…" at bounding box center [362, 144] width 724 height 228
click at [576, 144] on div "title add_circle image add_circle crop photo_size_select_large help keyboard Im…" at bounding box center [362, 144] width 724 height 228
click at [209, 198] on div "Make Private Generate Gif double_arrow" at bounding box center [248, 203] width 133 height 30
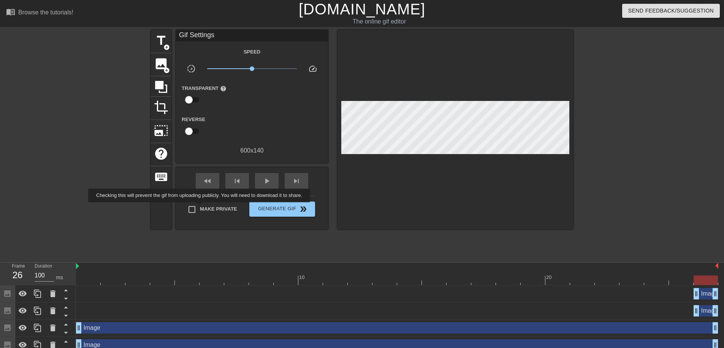
click at [201, 208] on span "Make Private" at bounding box center [218, 210] width 37 height 8
click at [200, 208] on input "Make Private" at bounding box center [192, 210] width 16 height 16
checkbox input "true"
click at [267, 179] on span "play_arrow" at bounding box center [266, 181] width 9 height 9
type input "100"
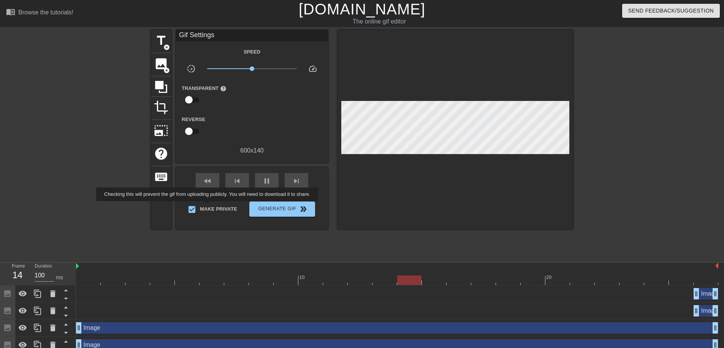
click at [209, 207] on span "Make Private" at bounding box center [218, 210] width 37 height 8
click at [200, 207] on input "Make Private" at bounding box center [192, 210] width 16 height 16
checkbox input "false"
click at [162, 68] on span "image" at bounding box center [161, 64] width 14 height 14
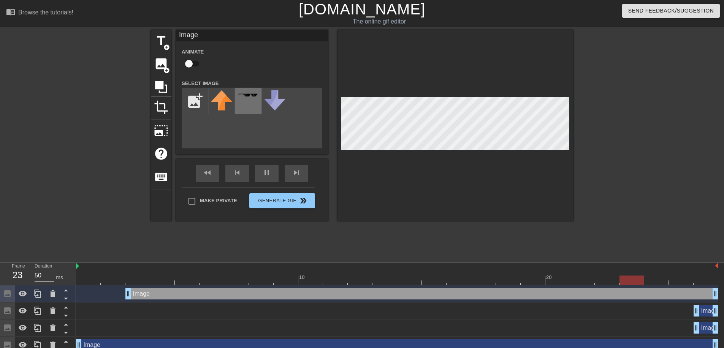
click at [250, 100] on div at bounding box center [248, 101] width 27 height 27
type input "100"
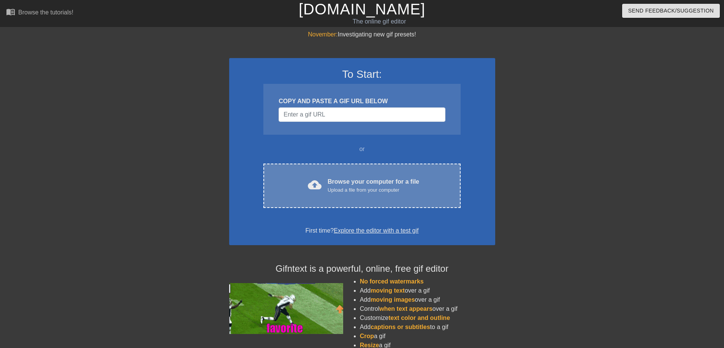
click at [347, 171] on div "cloud_upload Browse your computer for a file Upload a file from your computer C…" at bounding box center [361, 186] width 197 height 44
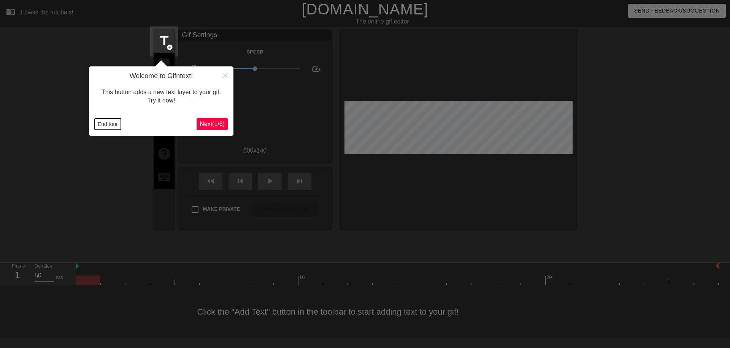
click at [114, 124] on button "End tour" at bounding box center [108, 124] width 26 height 11
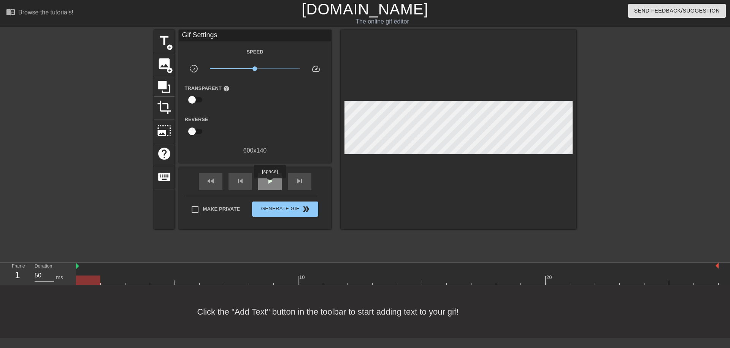
click at [269, 184] on span "play_arrow" at bounding box center [269, 181] width 9 height 9
click at [166, 70] on span "add_circle" at bounding box center [169, 70] width 6 height 6
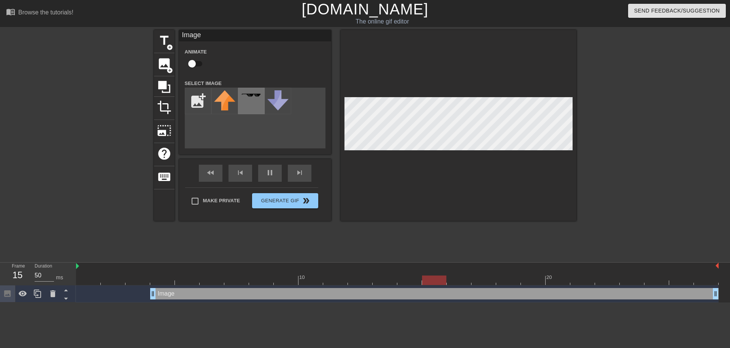
click at [254, 97] on img at bounding box center [251, 95] width 21 height 4
click at [257, 202] on div "title add_circle image add_circle crop photo_size_select_large help keyboard Im…" at bounding box center [365, 125] width 422 height 191
click at [597, 72] on div "title add_circle image add_circle crop photo_size_select_large help keyboard Im…" at bounding box center [365, 144] width 730 height 228
click at [410, 166] on div at bounding box center [458, 125] width 236 height 191
click at [405, 198] on div at bounding box center [458, 125] width 236 height 191
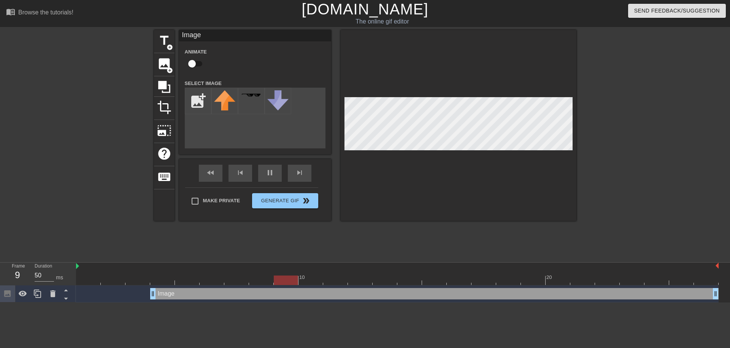
click at [661, 104] on div "title add_circle image add_circle crop photo_size_select_large help keyboard Im…" at bounding box center [365, 144] width 730 height 228
click at [578, 133] on div "title add_circle image add_circle crop photo_size_select_large help keyboard Im…" at bounding box center [365, 144] width 730 height 228
type input "100"
click at [195, 201] on input "Make Private" at bounding box center [195, 201] width 16 height 16
checkbox input "true"
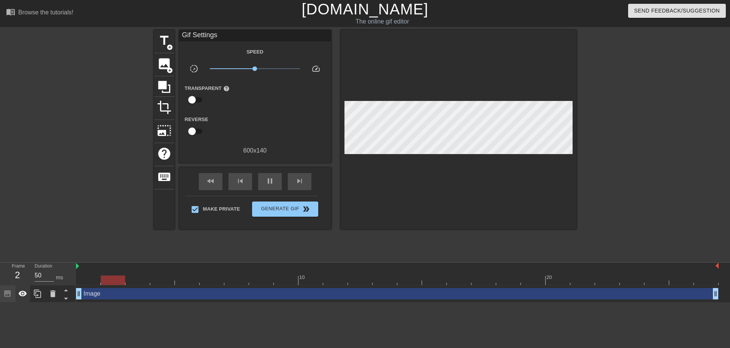
drag, startPoint x: 153, startPoint y: 295, endPoint x: 23, endPoint y: 287, distance: 130.2
click at [22, 288] on div "Frame 2 Duration 50 ms 10 20 Image drag_handle drag_handle" at bounding box center [365, 283] width 730 height 40
click at [164, 72] on div "image add_circle" at bounding box center [164, 64] width 21 height 23
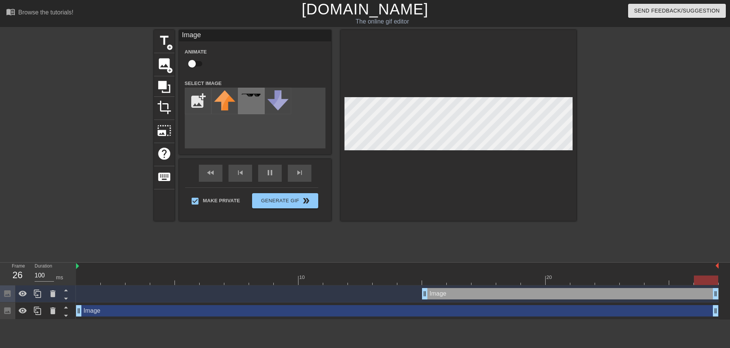
click at [245, 99] on div at bounding box center [251, 101] width 27 height 27
click at [405, 211] on div at bounding box center [458, 125] width 236 height 191
click at [587, 133] on div "title add_circle image add_circle crop photo_size_select_large help keyboard Im…" at bounding box center [365, 144] width 730 height 228
click at [475, 95] on div at bounding box center [458, 125] width 236 height 191
click at [213, 197] on div "title add_circle image add_circle crop photo_size_select_large help keyboard Im…" at bounding box center [365, 125] width 422 height 191
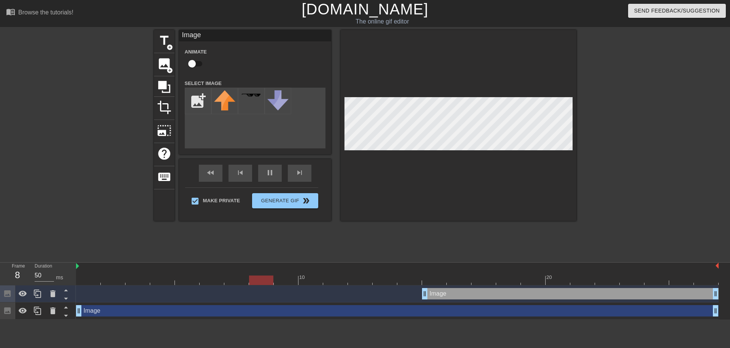
click at [619, 126] on div "title add_circle image add_circle crop photo_size_select_large help keyboard Im…" at bounding box center [365, 144] width 730 height 228
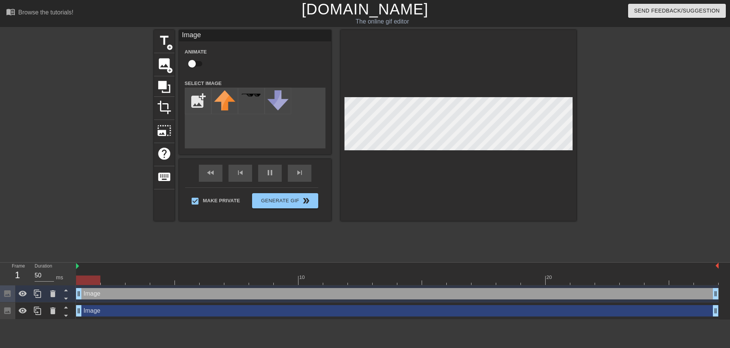
drag, startPoint x: 424, startPoint y: 294, endPoint x: 7, endPoint y: 277, distance: 417.9
click at [7, 277] on div "Frame 1 Duration 50 ms 10 20 Image drag_handle drag_handle Image drag_handle dr…" at bounding box center [365, 291] width 730 height 57
click at [578, 136] on div "title add_circle image add_circle crop photo_size_select_large help keyboard Im…" at bounding box center [365, 144] width 730 height 228
click at [361, 201] on div at bounding box center [458, 125] width 236 height 191
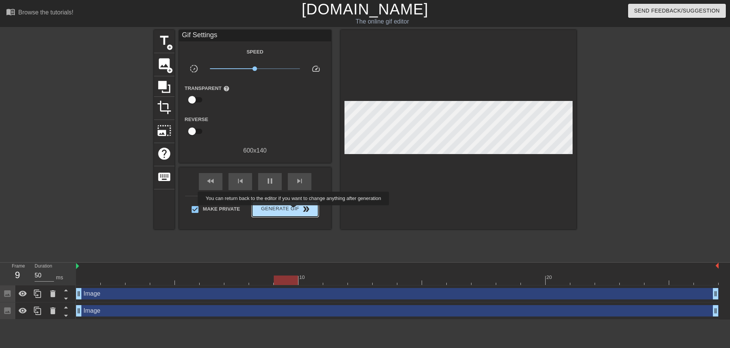
type input "100"
click at [294, 211] on span "Generate Gif double_arrow" at bounding box center [285, 209] width 60 height 9
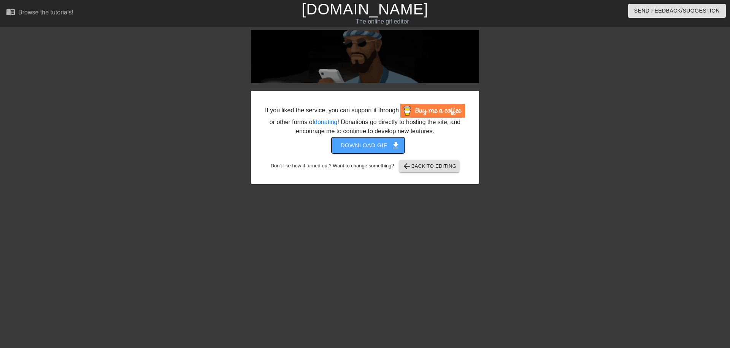
click at [372, 141] on span "Download gif get_app" at bounding box center [367, 146] width 55 height 10
click at [432, 165] on span "arrow_back Back to Editing" at bounding box center [429, 166] width 54 height 9
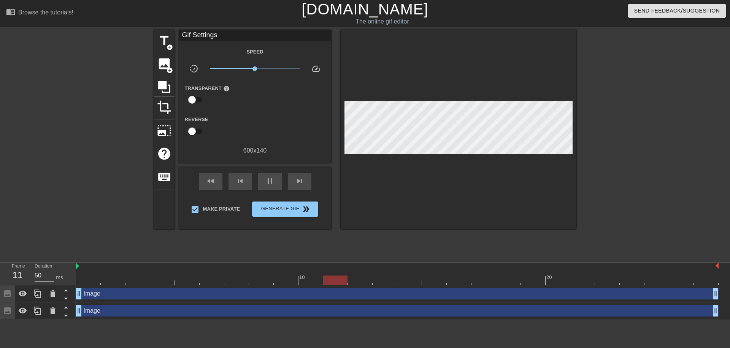
type input "100"
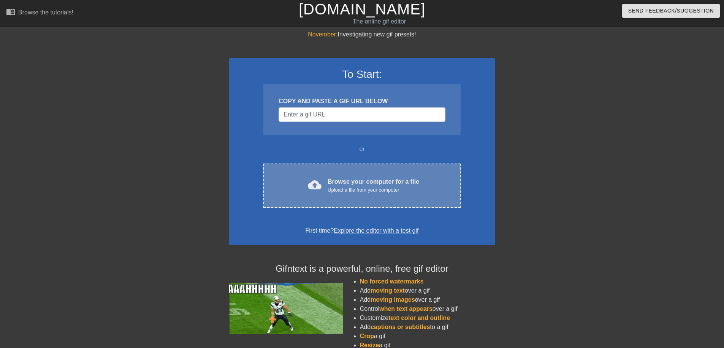
click at [354, 174] on div "cloud_upload Browse your computer for a file Upload a file from your computer C…" at bounding box center [361, 186] width 197 height 44
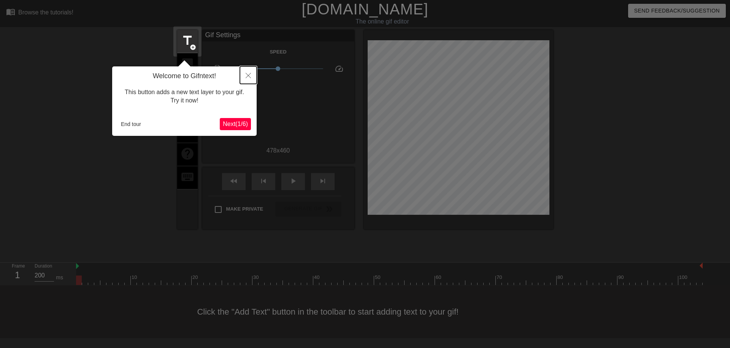
click at [246, 72] on button "Close" at bounding box center [248, 74] width 17 height 17
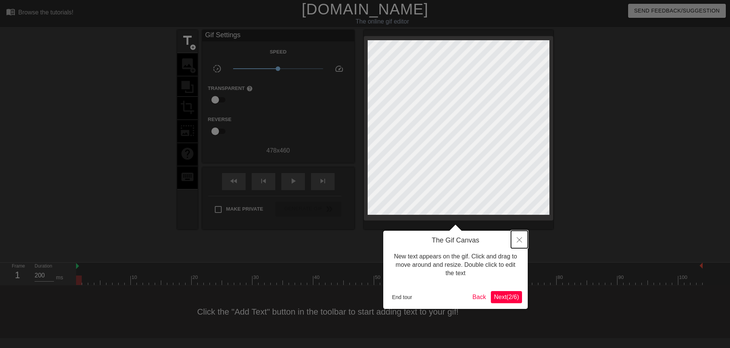
click at [516, 239] on icon "Close" at bounding box center [518, 239] width 5 height 5
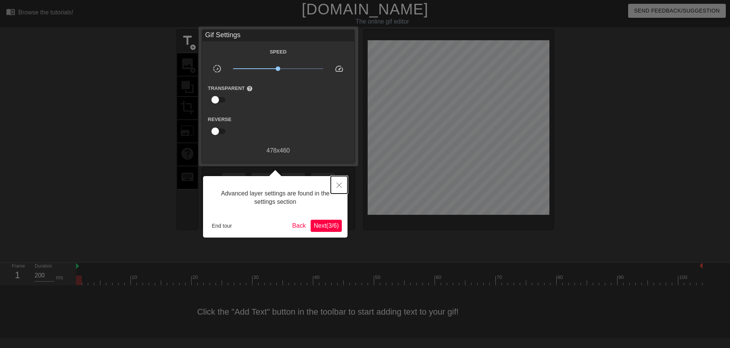
click at [341, 184] on icon "Close" at bounding box center [338, 185] width 5 height 5
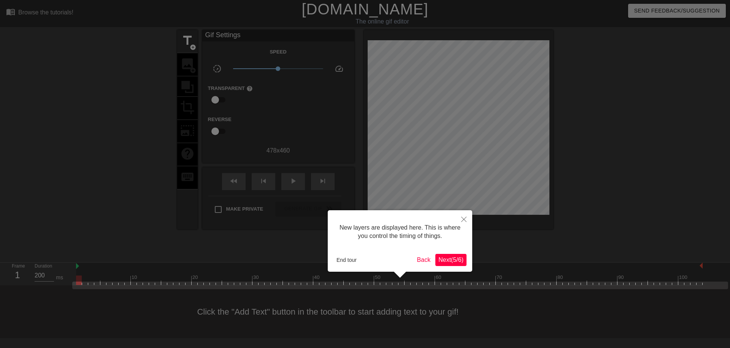
scroll to position [6, 0]
